Goal: Transaction & Acquisition: Book appointment/travel/reservation

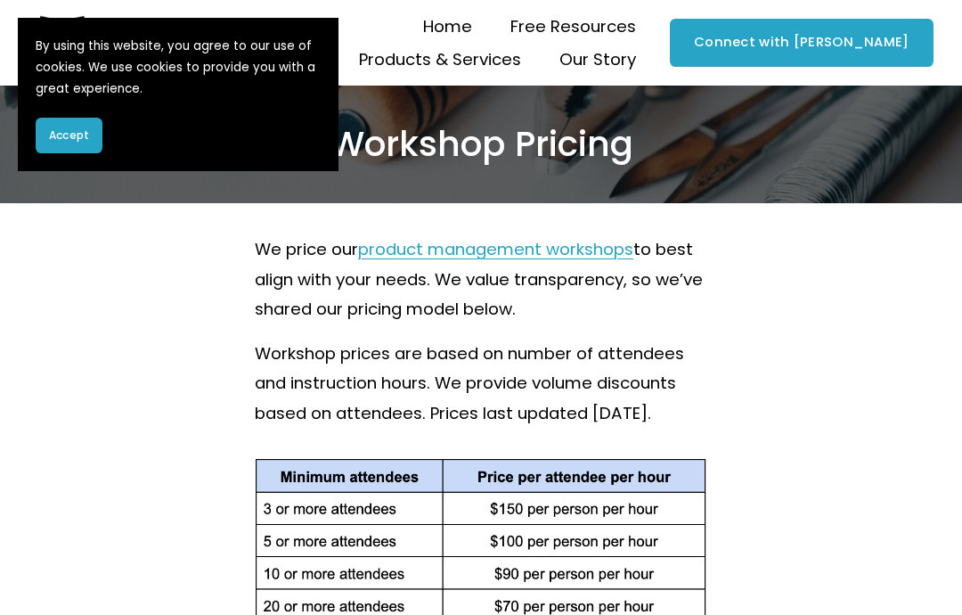
click at [0, 0] on span "Workshops" at bounding box center [0, 0] width 0 height 0
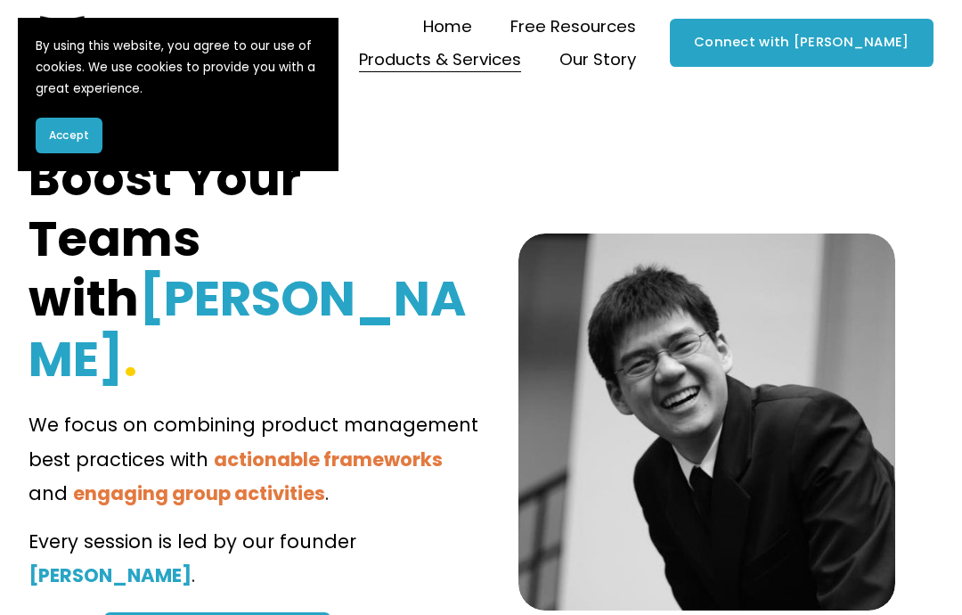
click at [0, 0] on span "Coaching" at bounding box center [0, 0] width 0 height 0
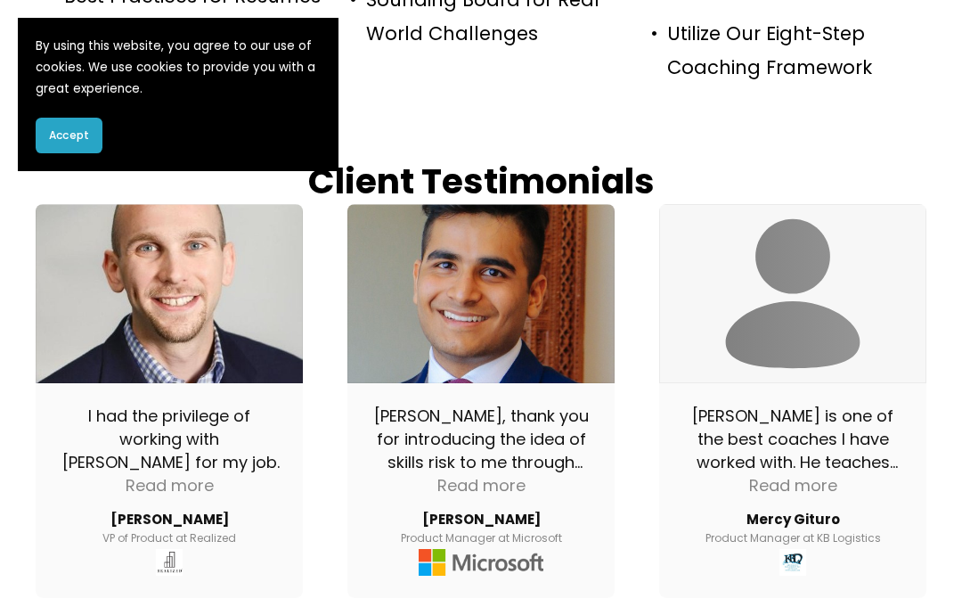
scroll to position [1422, 0]
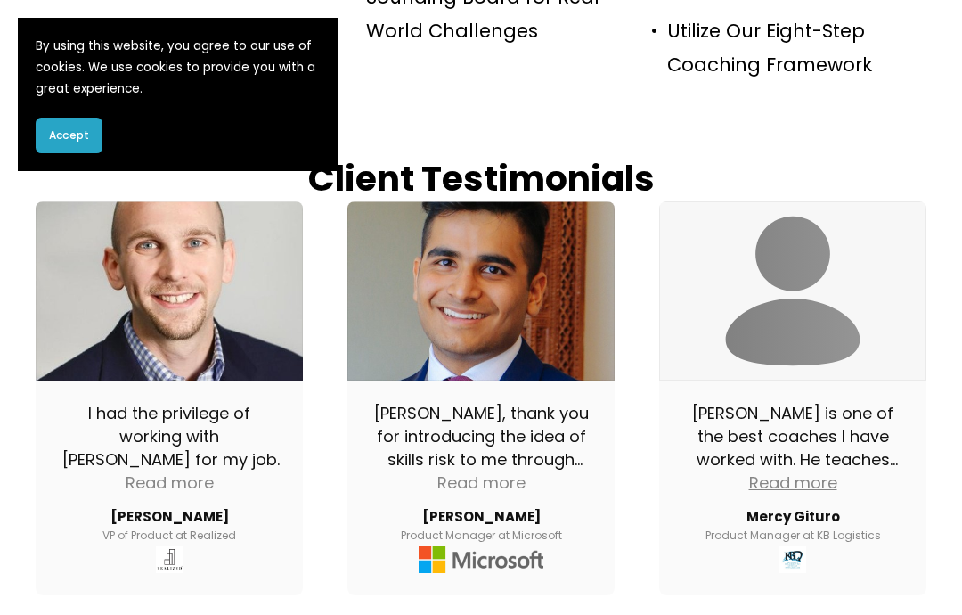
click at [821, 471] on div "Read more" at bounding box center [793, 482] width 88 height 23
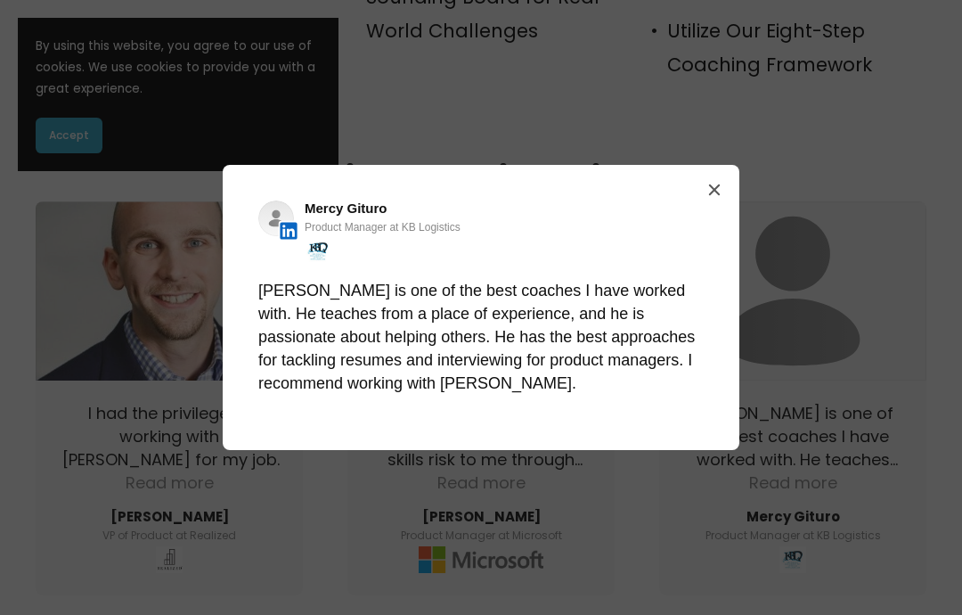
click at [834, 257] on div "Avatar stub icon Mercy Gituro Product Manager at KB Logistics Clement is one of…" at bounding box center [481, 307] width 962 height 615
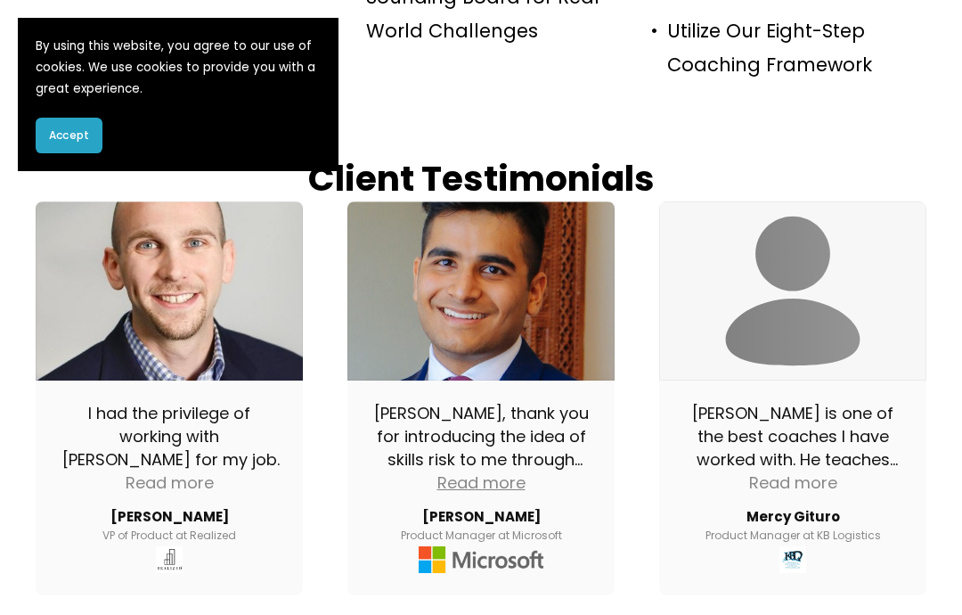
click at [523, 471] on div "Read more" at bounding box center [481, 482] width 88 height 23
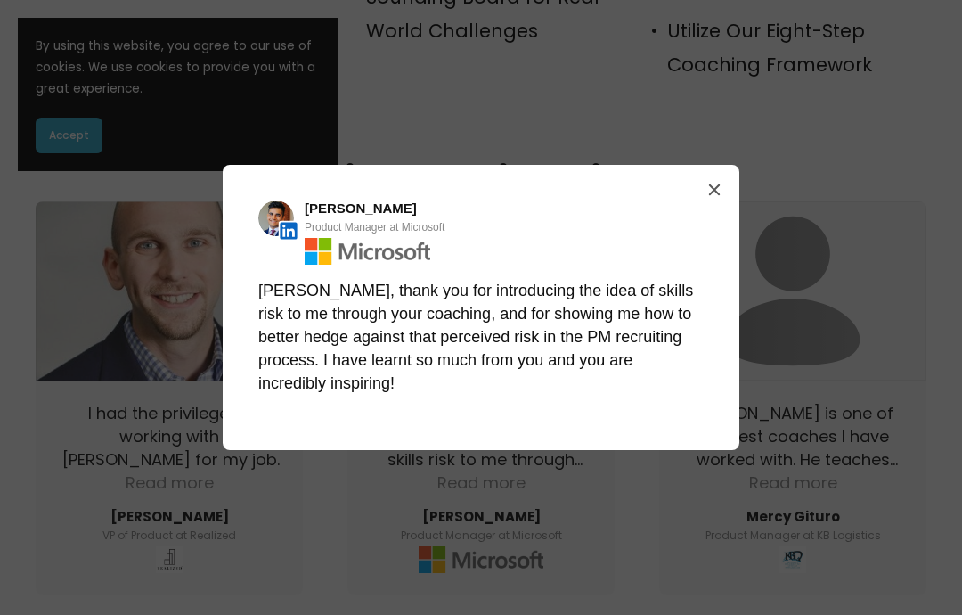
scroll to position [1494, 0]
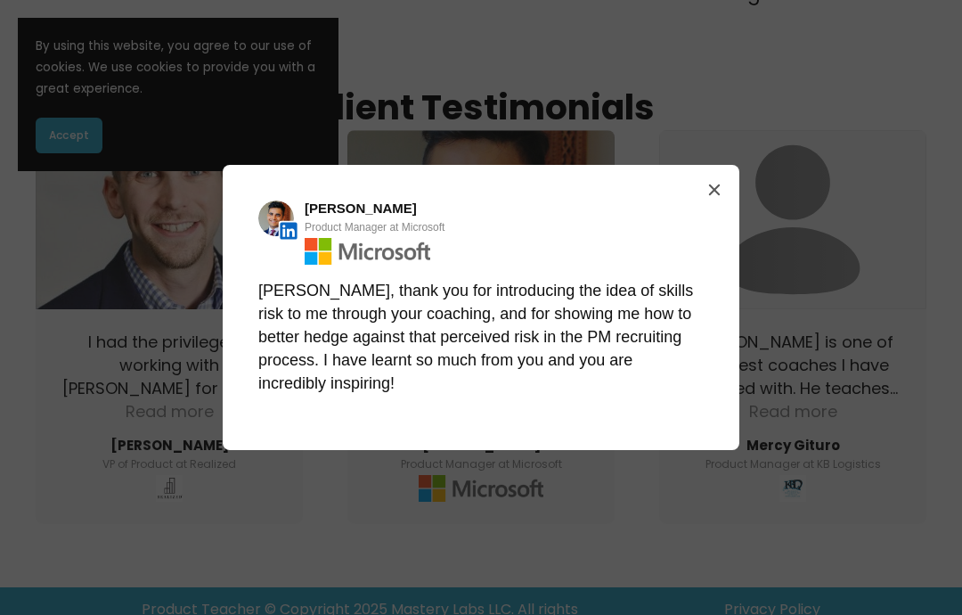
click at [713, 202] on button "Close" at bounding box center [714, 189] width 29 height 29
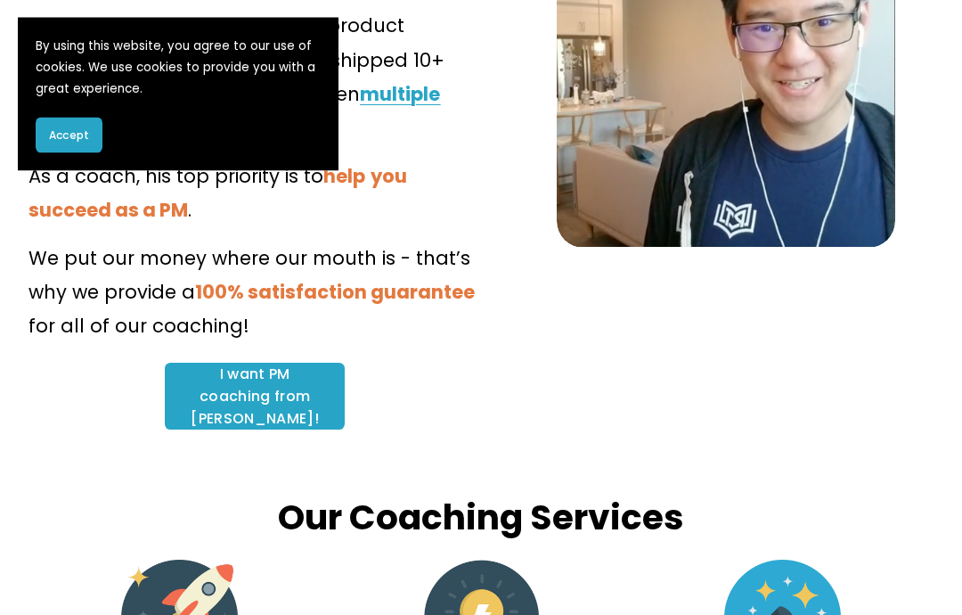
scroll to position [402, 0]
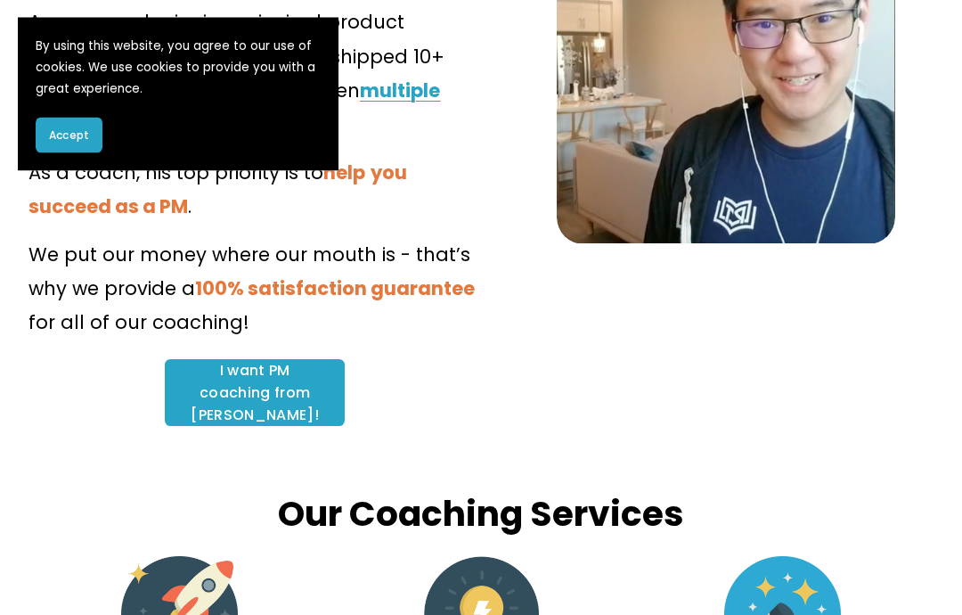
click at [273, 360] on link "I want PM coaching from Clement!" at bounding box center [255, 393] width 180 height 67
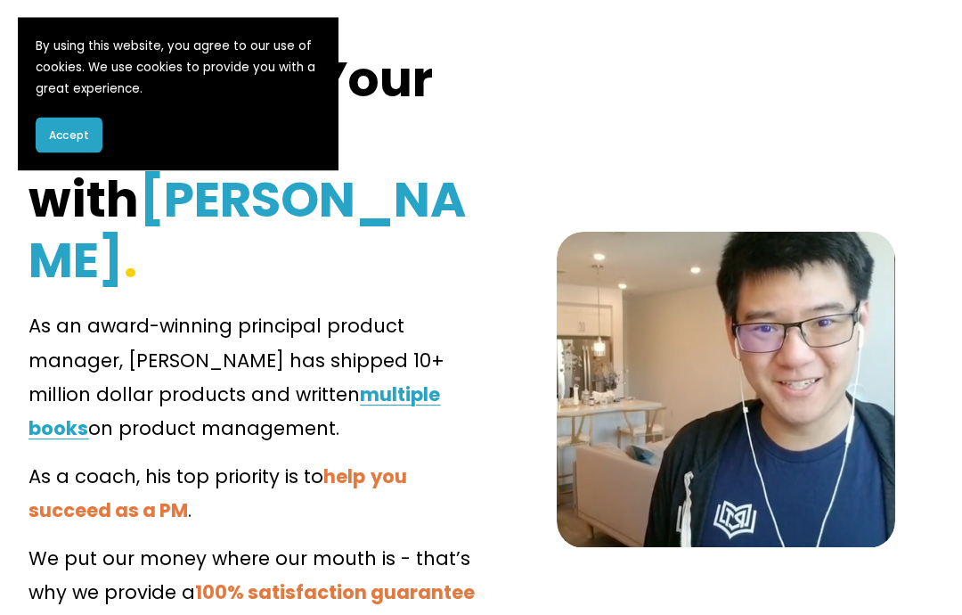
scroll to position [0, 0]
